Goal: Task Accomplishment & Management: Manage account settings

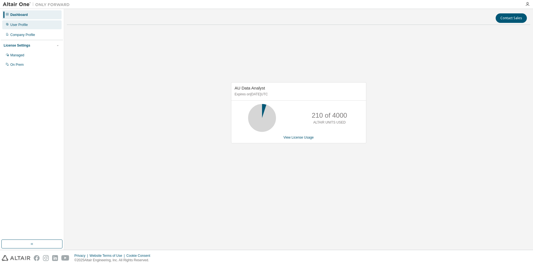
click at [21, 26] on div "User Profile" at bounding box center [19, 25] width 18 height 4
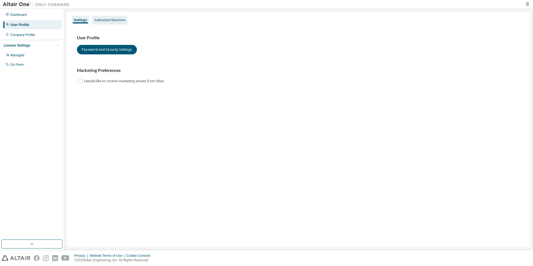
click at [115, 18] on div "Authorized Machines" at bounding box center [109, 20] width 31 height 4
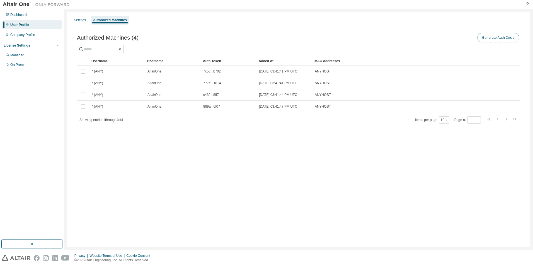
click at [494, 38] on button "Generate Auth Code" at bounding box center [498, 37] width 42 height 9
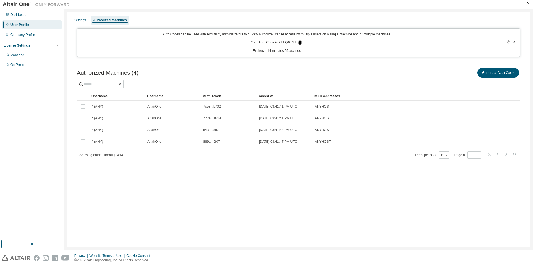
click at [298, 42] on icon at bounding box center [299, 43] width 3 height 4
